Goal: Navigation & Orientation: Find specific page/section

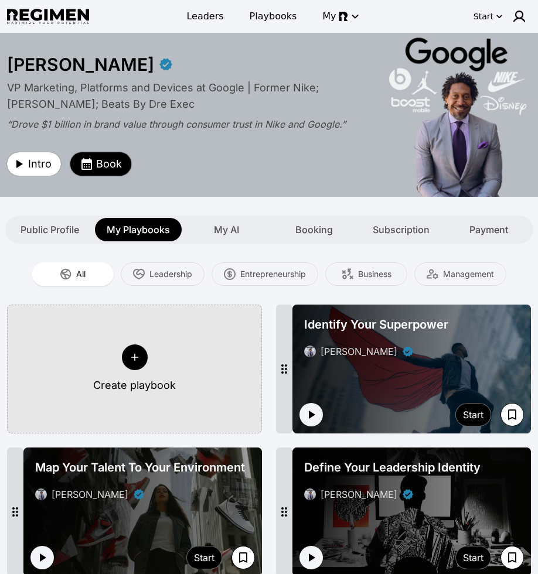
click at [88, 166] on icon "button" at bounding box center [87, 164] width 14 height 14
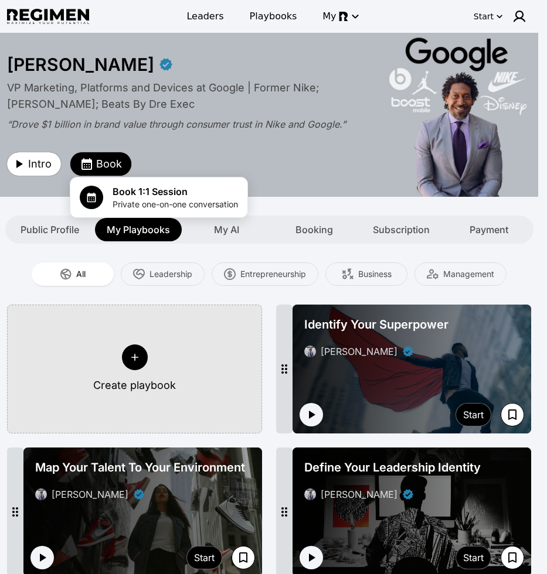
click at [88, 165] on div at bounding box center [273, 287] width 547 height 574
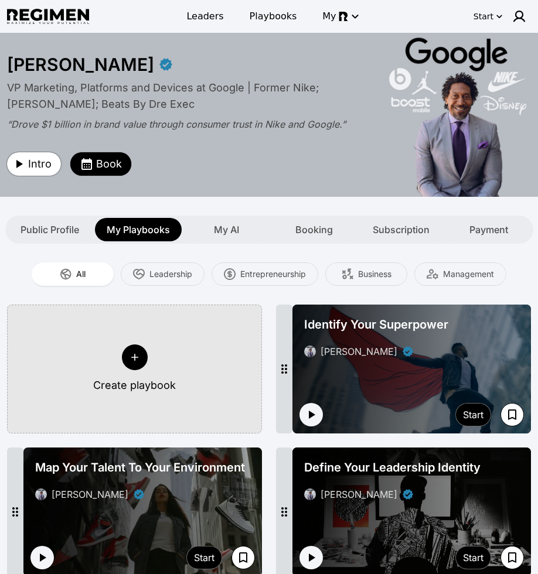
click at [23, 171] on icon "button" at bounding box center [19, 164] width 14 height 14
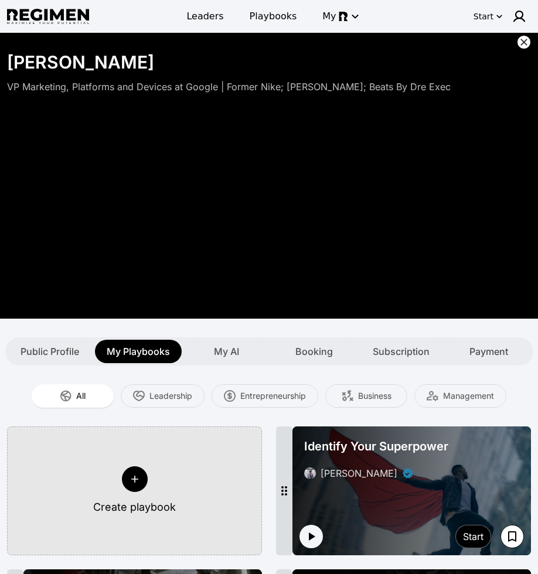
click at [526, 39] on icon at bounding box center [523, 42] width 7 height 7
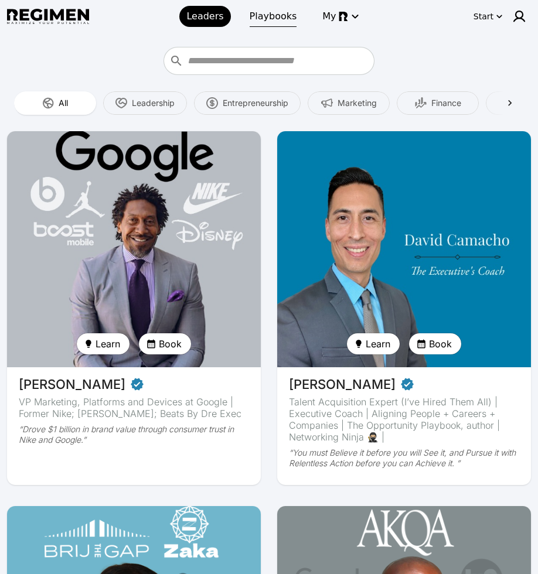
click at [250, 19] on span "Playbooks" at bounding box center [273, 16] width 47 height 14
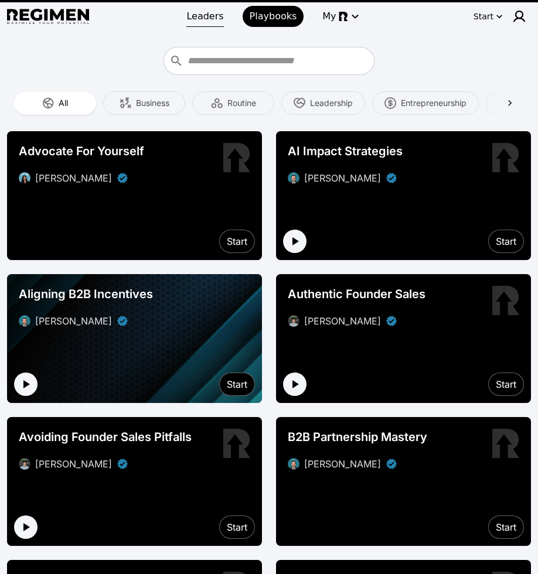
click at [218, 23] on span "Leaders" at bounding box center [204, 16] width 37 height 14
